Goal: Check status: Check status

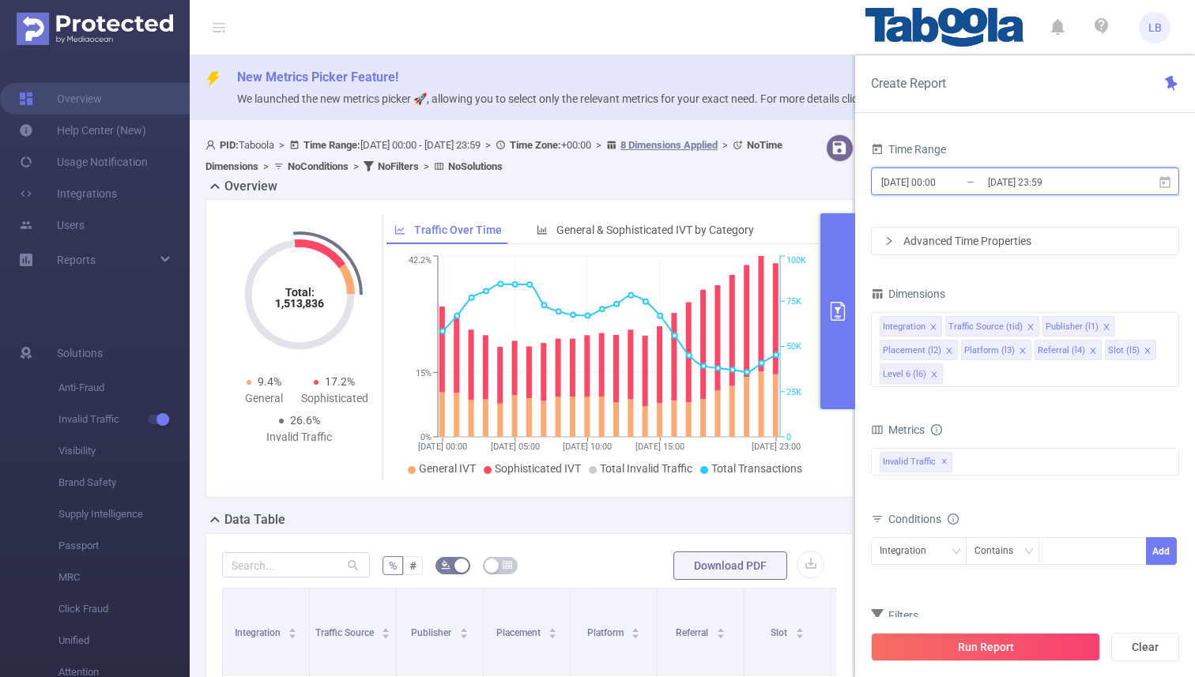
drag, startPoint x: 0, startPoint y: 0, endPoint x: 967, endPoint y: 170, distance: 982.2
click at [967, 170] on span "[DATE] 00:00 _ [DATE] 23:59" at bounding box center [1025, 182] width 308 height 28
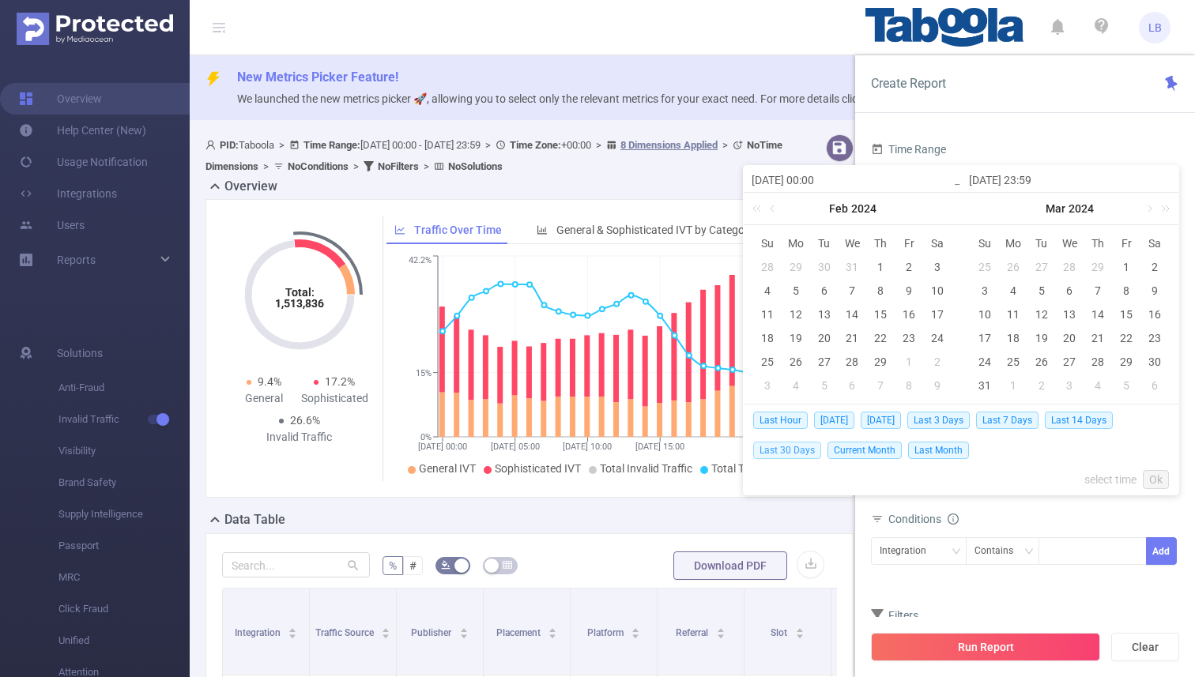
click at [793, 451] on span "Last 30 Days" at bounding box center [787, 450] width 68 height 17
type input "[DATE] 00:00"
type input "[DATE] 23:59"
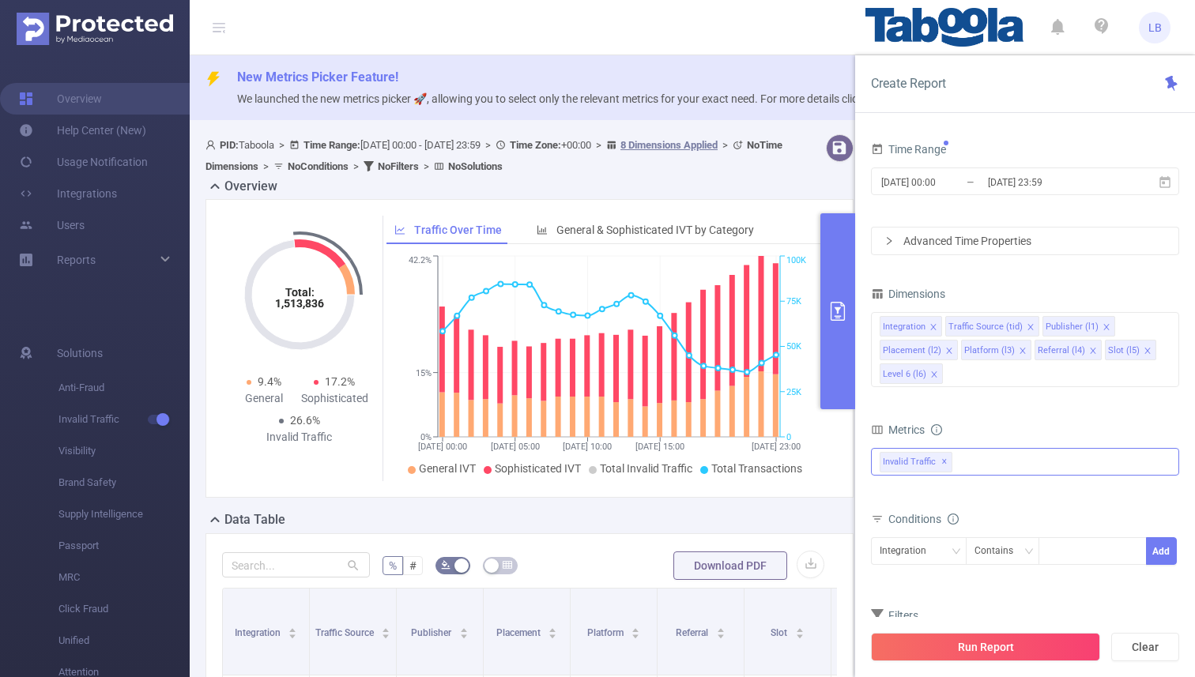
click at [969, 458] on div "Invalid Traffic ✕" at bounding box center [1025, 462] width 308 height 28
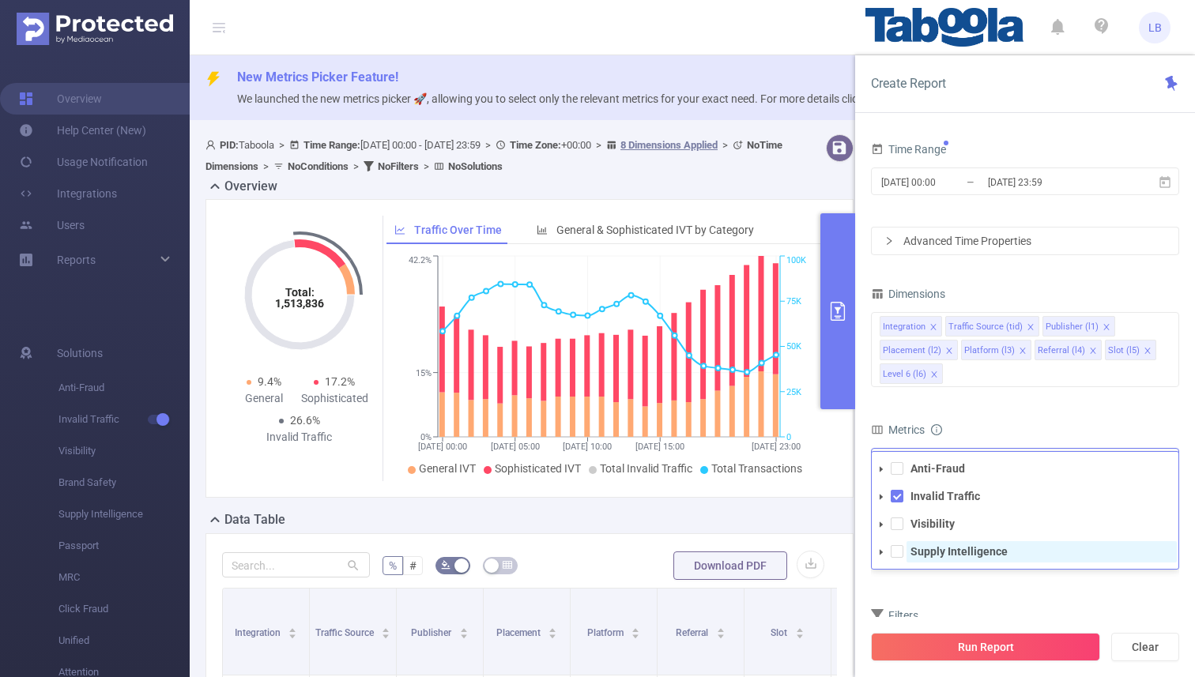
click at [936, 548] on strong "Supply Intelligence" at bounding box center [959, 551] width 97 height 13
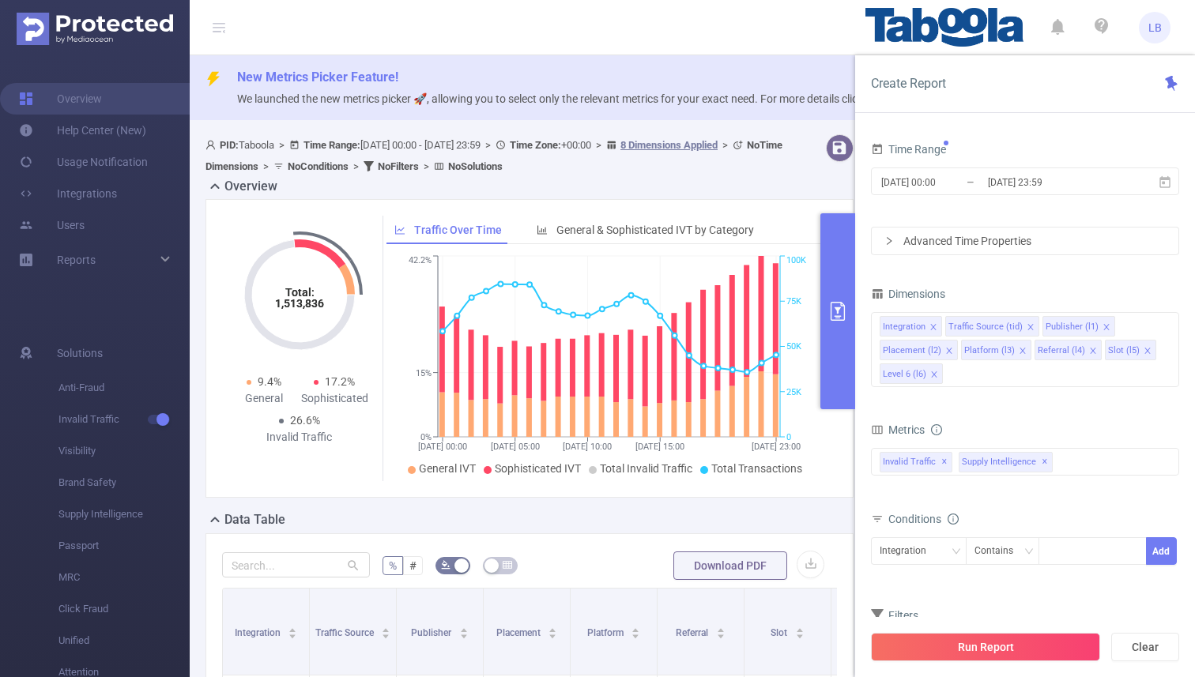
click at [1001, 423] on div "Metrics" at bounding box center [1025, 432] width 308 height 26
click at [1075, 455] on div "Invalid Traffic ✕ Anti-Fraud Invalid Traffic Visibility Supply Intelligence Sup…" at bounding box center [1025, 462] width 308 height 28
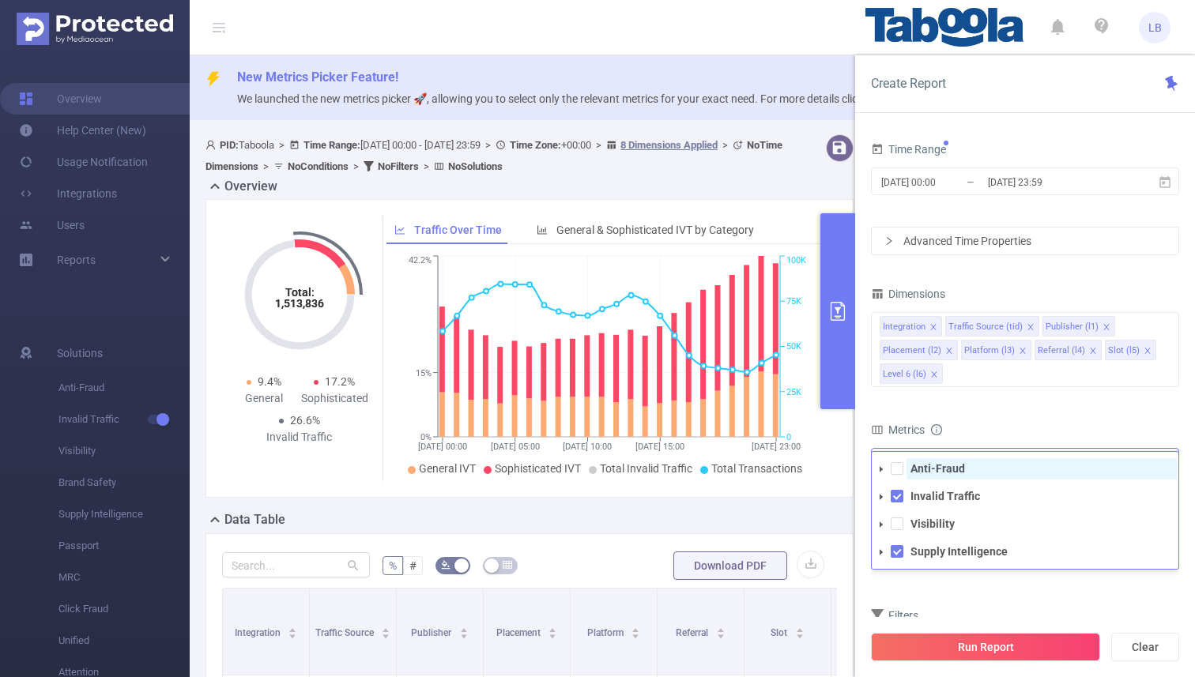
click at [949, 466] on strong "Anti-Fraud" at bounding box center [938, 468] width 55 height 13
click at [1020, 387] on div "Integration Traffic Source (tid) Publisher (l1) Placement (l2) Platform (l3) Re…" at bounding box center [1025, 351] width 308 height 85
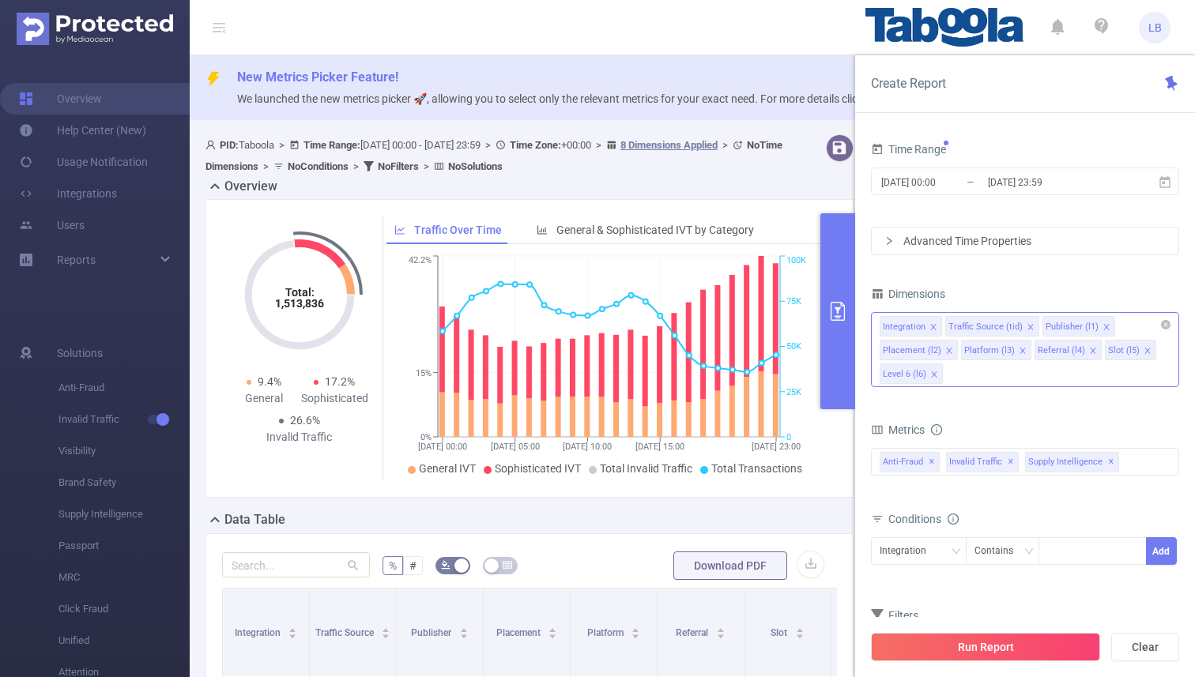
click at [1144, 345] on span at bounding box center [1148, 350] width 8 height 17
click at [1089, 349] on icon "icon: close" at bounding box center [1093, 351] width 8 height 8
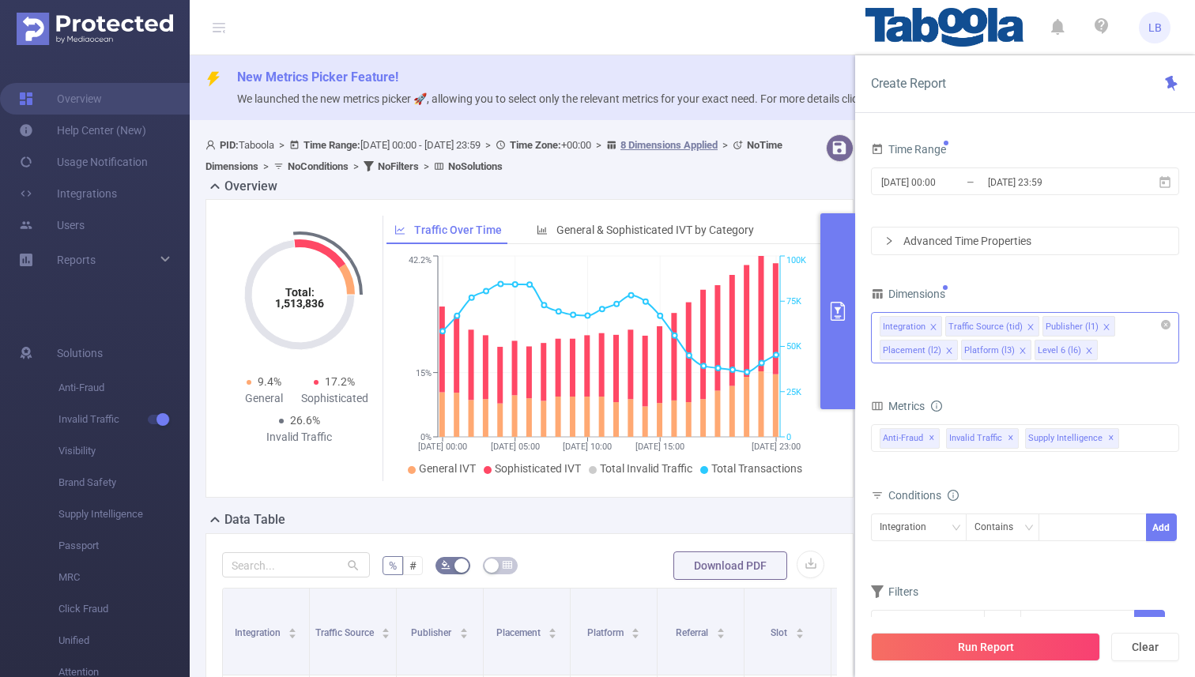
click at [1020, 353] on icon "icon: close" at bounding box center [1023, 351] width 8 height 8
click at [949, 350] on icon "icon: close" at bounding box center [949, 351] width 8 height 8
click at [1027, 325] on icon "icon: close" at bounding box center [1031, 327] width 8 height 8
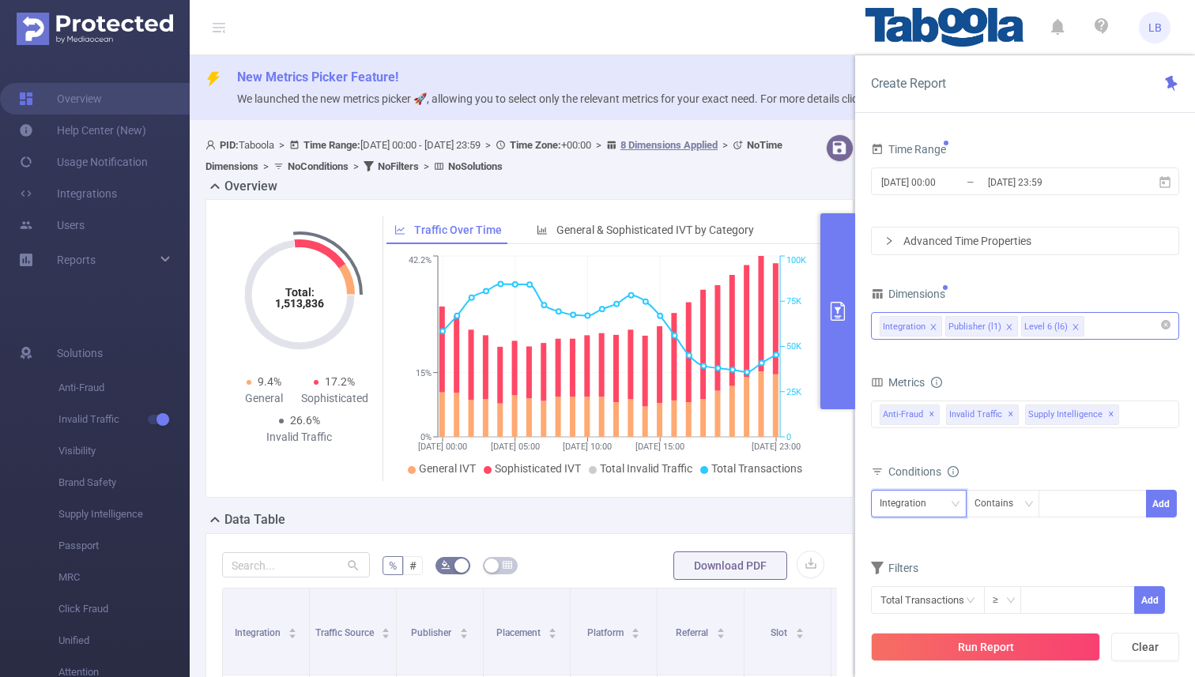
click at [947, 494] on div "Integration" at bounding box center [919, 504] width 78 height 26
click at [932, 563] on li "Publisher (l1)" at bounding box center [919, 561] width 96 height 25
click at [1065, 500] on div at bounding box center [1092, 504] width 91 height 26
paste input "nbcsports-prosoccertalk"
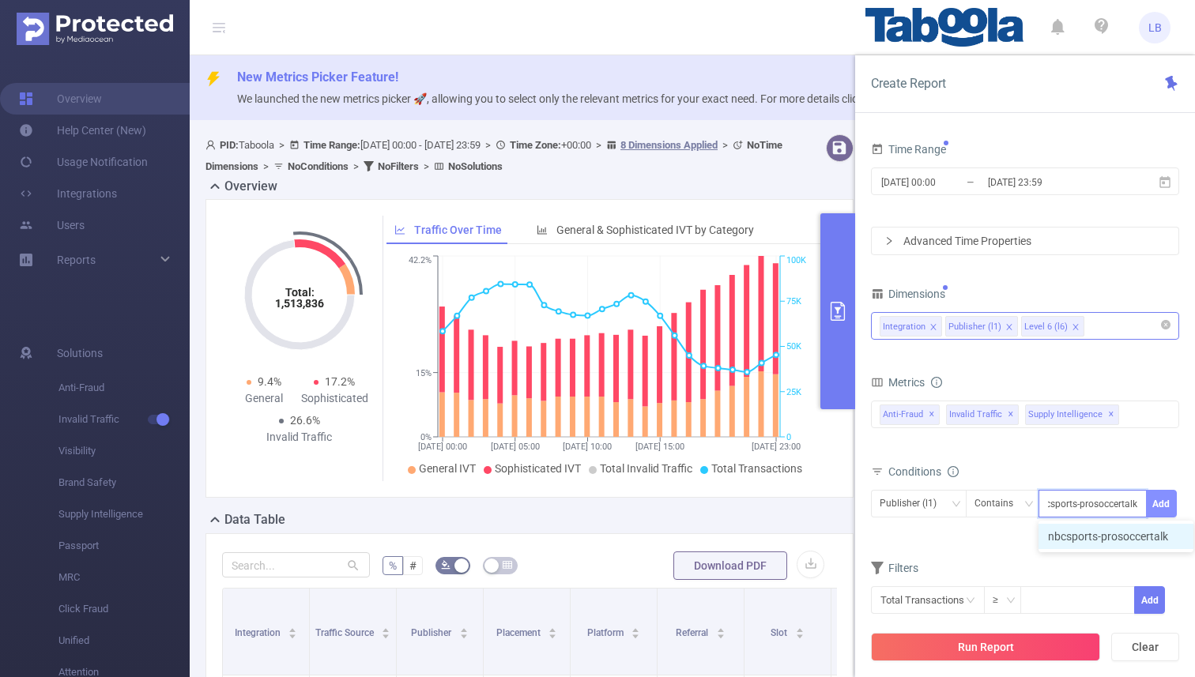
type input "nbcsports-prosoccertalk"
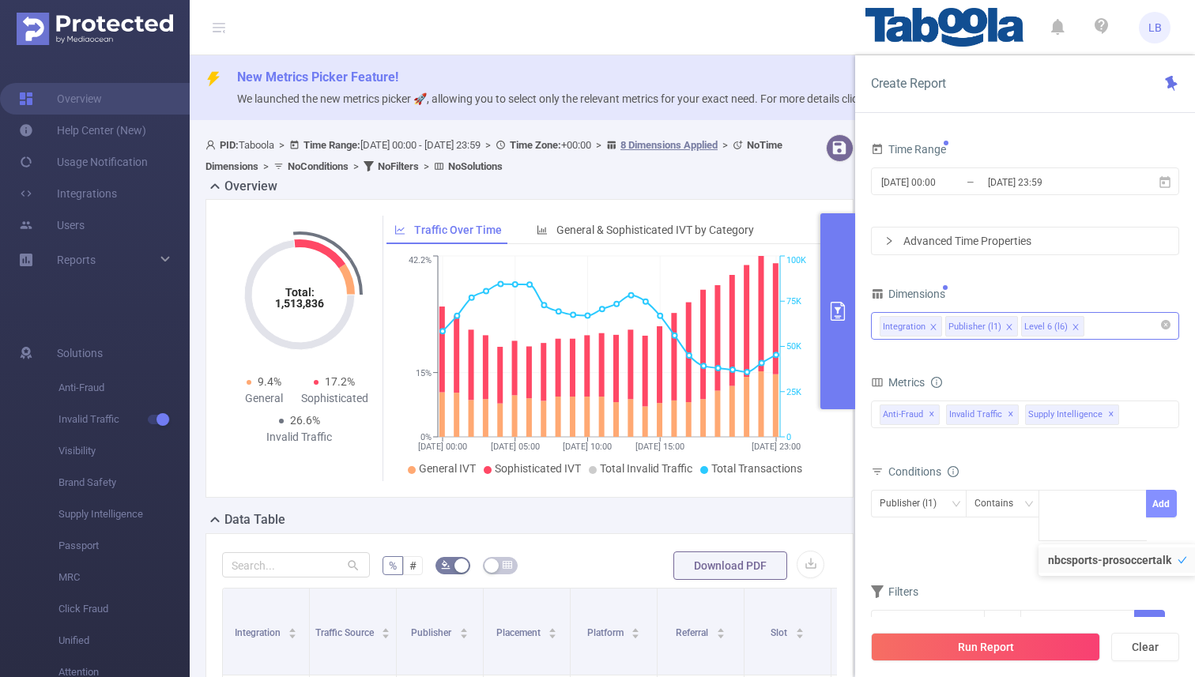
scroll to position [0, 0]
click at [1161, 506] on button "Add" at bounding box center [1161, 504] width 31 height 28
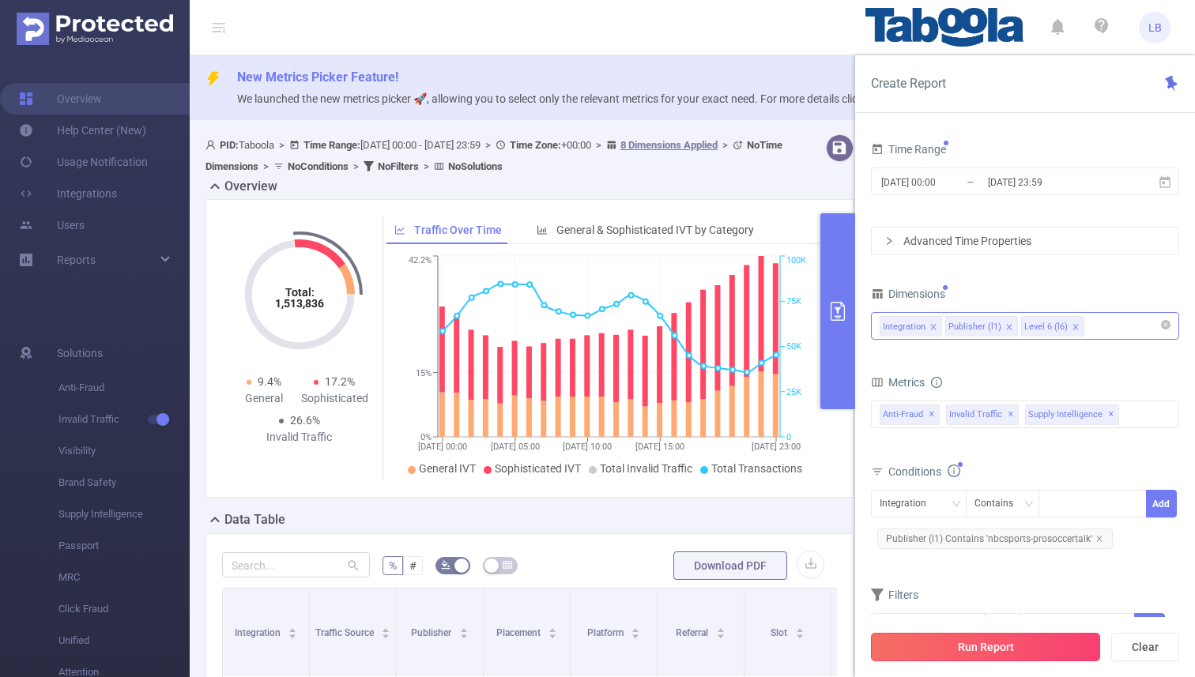
click at [998, 655] on button "Run Report" at bounding box center [985, 647] width 229 height 28
